Goal: Task Accomplishment & Management: Complete application form

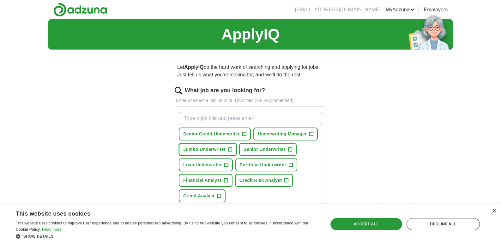
click at [208, 146] on span "Jumbo Underwriter" at bounding box center [204, 149] width 42 height 7
click at [264, 146] on span "Senior Underwriter" at bounding box center [265, 149] width 42 height 7
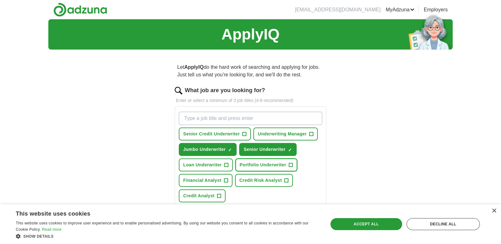
click at [260, 162] on span "Portfolio Underwriter" at bounding box center [263, 165] width 46 height 7
click at [199, 162] on span "Loan Underwriter" at bounding box center [202, 165] width 39 height 7
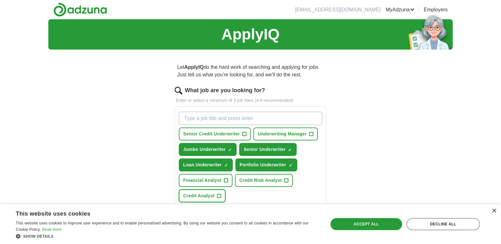
click at [196, 193] on span "Credit Analyst" at bounding box center [198, 196] width 31 height 7
click at [356, 221] on div "Accept all" at bounding box center [367, 224] width 72 height 12
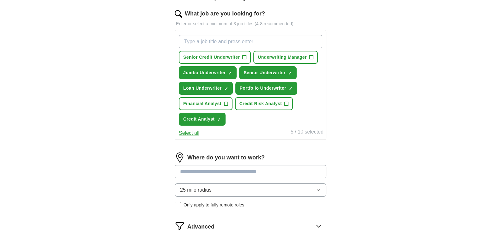
scroll to position [105, 0]
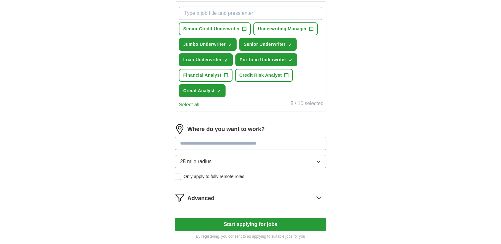
click at [221, 143] on input at bounding box center [251, 143] width 152 height 13
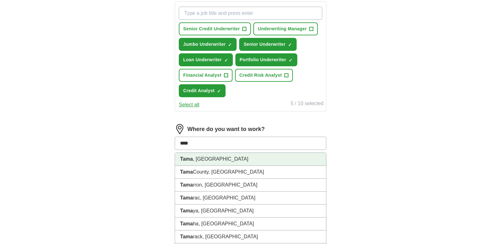
type input "***"
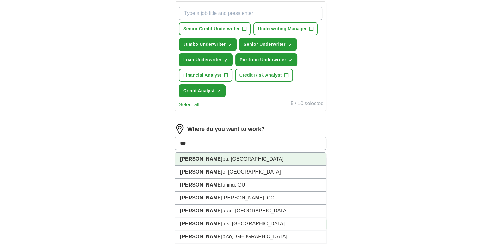
click at [205, 156] on li "Tam pa, [GEOGRAPHIC_DATA]" at bounding box center [250, 159] width 151 height 13
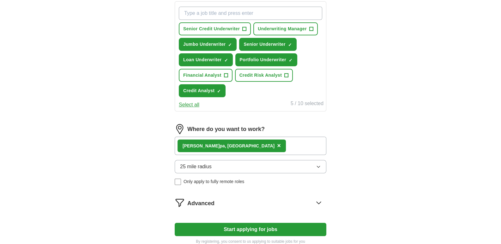
click at [319, 164] on icon "button" at bounding box center [318, 166] width 5 height 5
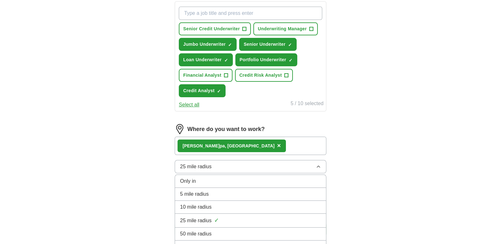
click at [319, 164] on icon "button" at bounding box center [318, 166] width 5 height 5
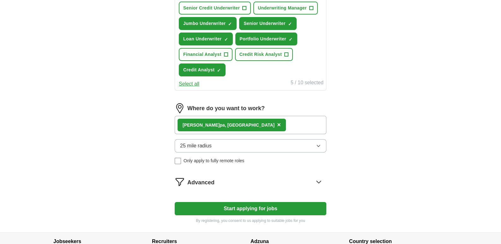
scroll to position [147, 0]
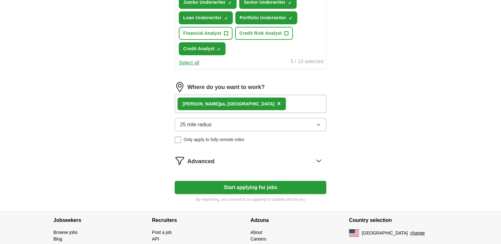
click at [248, 183] on button "Start applying for jobs" at bounding box center [251, 187] width 152 height 13
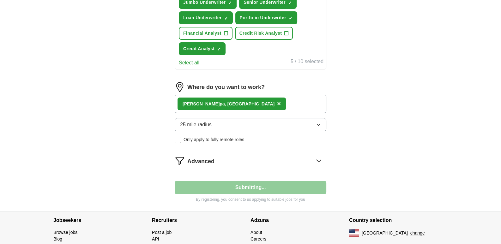
select select "**"
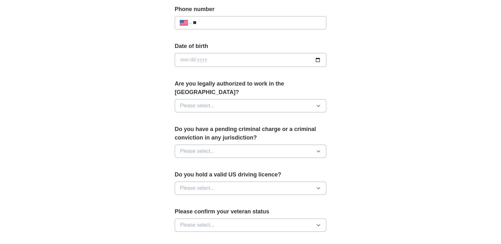
scroll to position [252, 0]
